Goal: Contribute content: Add original content to the website for others to see

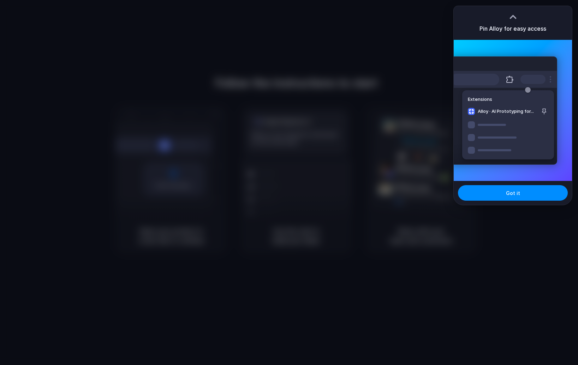
click at [505, 201] on div "Got it" at bounding box center [512, 193] width 118 height 24
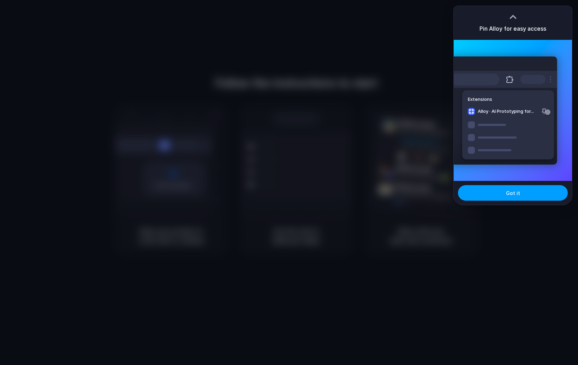
click at [511, 196] on span "Got it" at bounding box center [513, 192] width 14 height 7
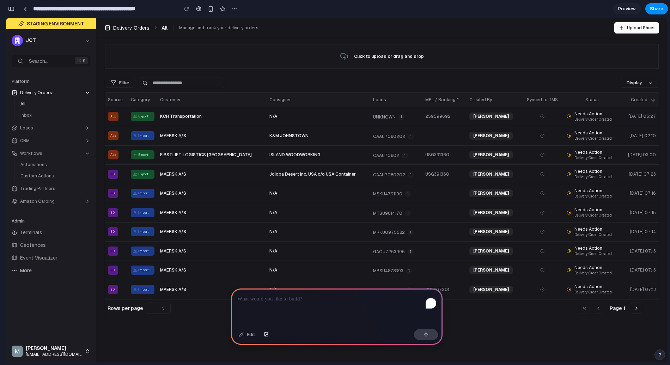
click at [304, 301] on p "To enrich screen reader interactions, please activate Accessibility in Grammarl…" at bounding box center [336, 299] width 199 height 8
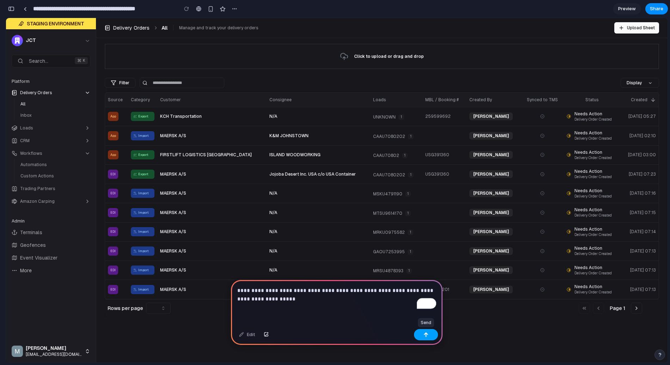
click at [419, 337] on button "button" at bounding box center [426, 334] width 24 height 11
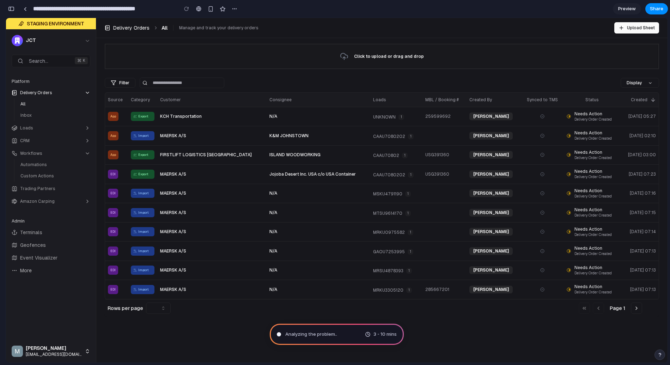
click at [499, 325] on div "Click to upload or drag and drop Filter Clear Display Source Category Customer …" at bounding box center [382, 181] width 572 height 287
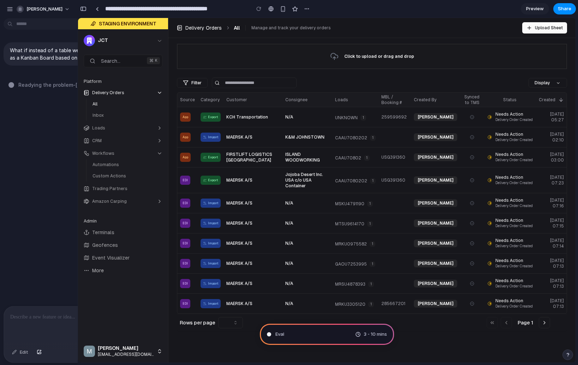
type input "**********"
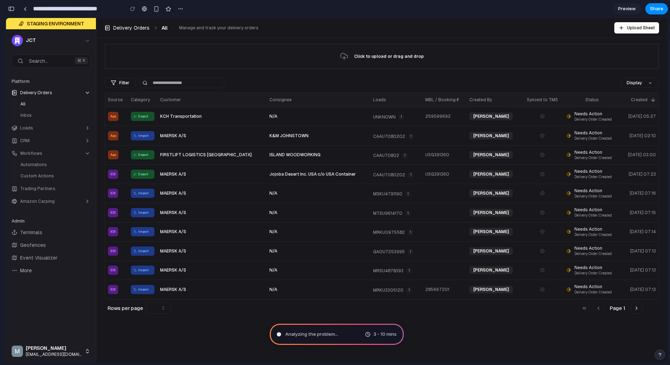
click at [381, 334] on span "3 - 10 mins" at bounding box center [385, 334] width 23 height 7
click at [326, 332] on span "Analyzing the problem ..." at bounding box center [311, 334] width 53 height 7
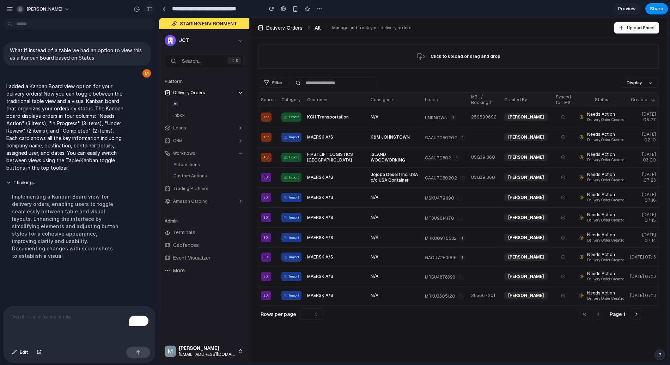
click at [148, 11] on div "button" at bounding box center [149, 9] width 6 height 5
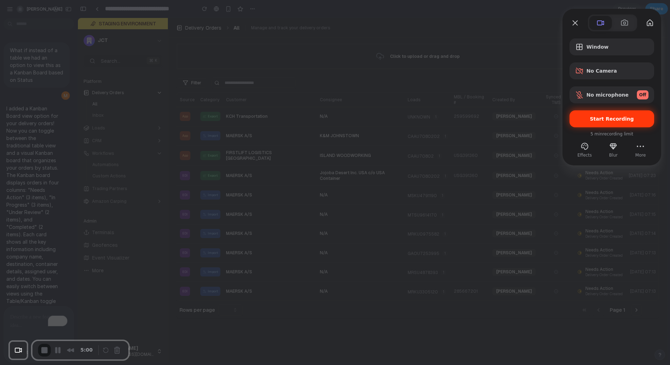
click at [599, 116] on span "Start Recording" at bounding box center [612, 119] width 44 height 6
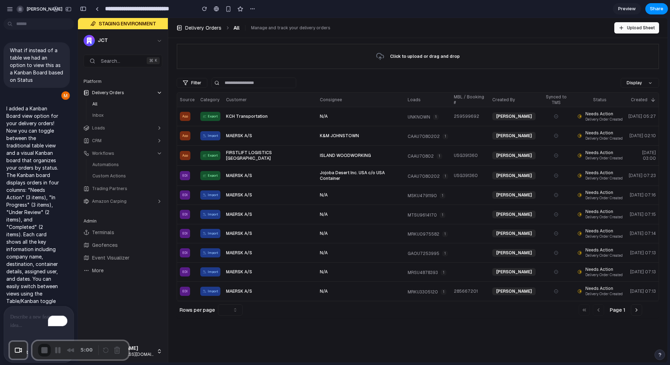
click at [42, 350] on span "End Recording" at bounding box center [45, 351] width 8 height 8
